Goal: Task Accomplishment & Management: Understand process/instructions

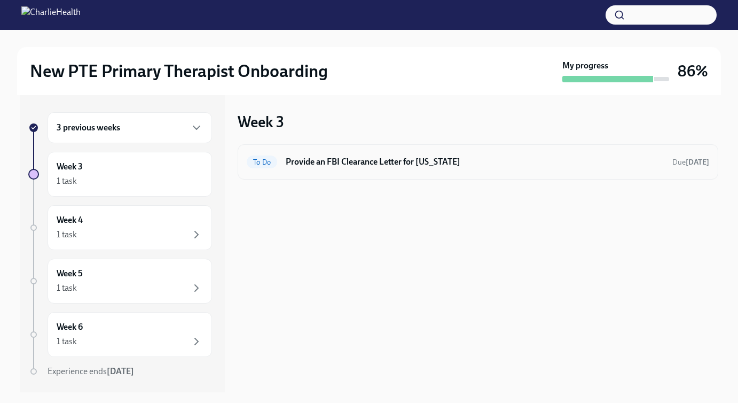
click at [405, 161] on h6 "Provide an FBI Clearance Letter for [US_STATE]" at bounding box center [475, 162] width 378 height 12
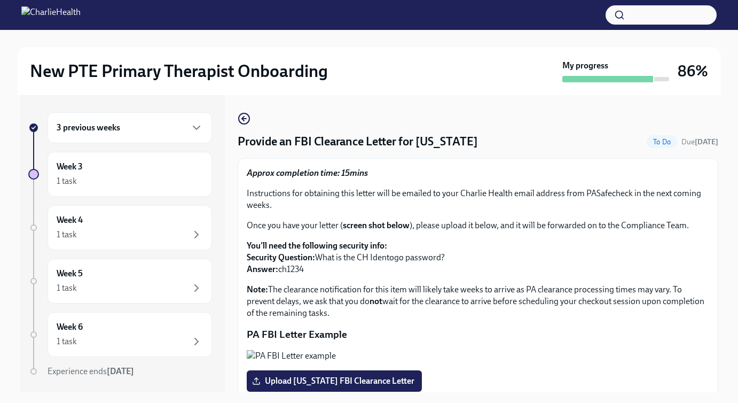
drag, startPoint x: 308, startPoint y: 267, endPoint x: 281, endPoint y: 270, distance: 27.4
click at [281, 269] on p "You'll need the following security info: Security Question: What is the CH Iden…" at bounding box center [478, 257] width 463 height 35
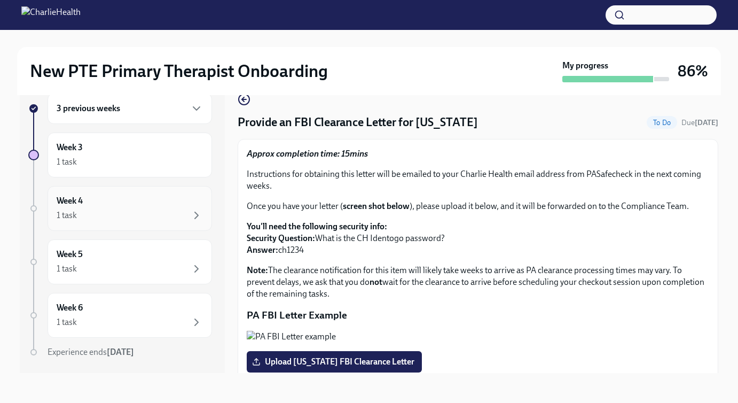
click at [127, 202] on div "Week 4 1 task" at bounding box center [130, 208] width 146 height 27
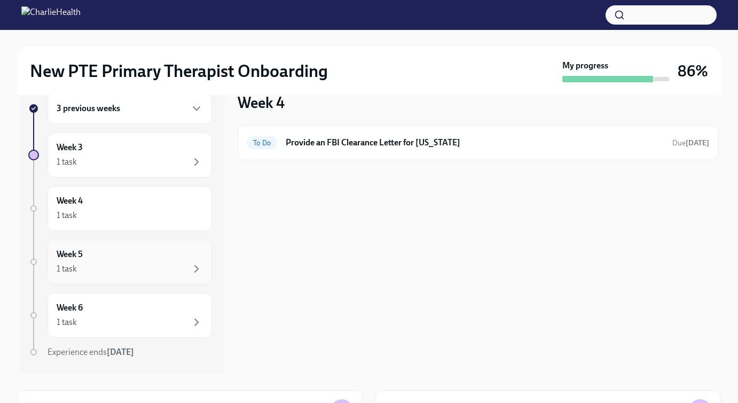
click at [141, 267] on div "1 task" at bounding box center [130, 268] width 146 height 13
click at [154, 317] on div "1 task" at bounding box center [130, 322] width 146 height 13
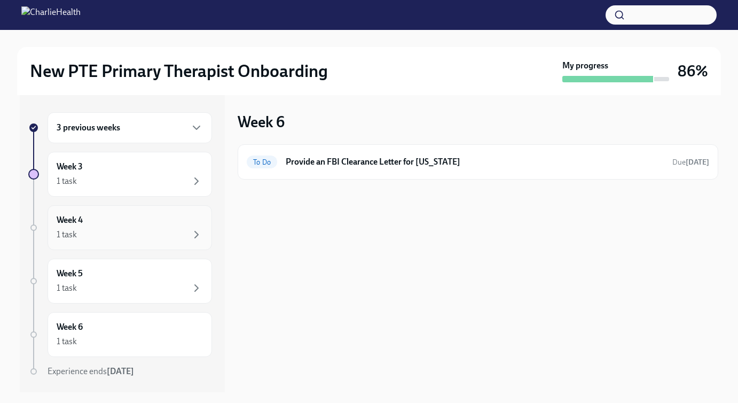
click at [142, 212] on div "Week 4 1 task" at bounding box center [130, 227] width 165 height 45
click at [141, 186] on div "1 task" at bounding box center [130, 181] width 146 height 13
